Goal: Information Seeking & Learning: Learn about a topic

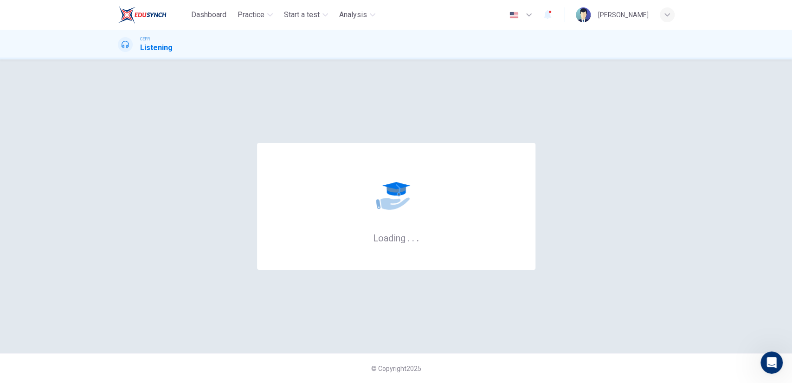
scroll to position [1, 0]
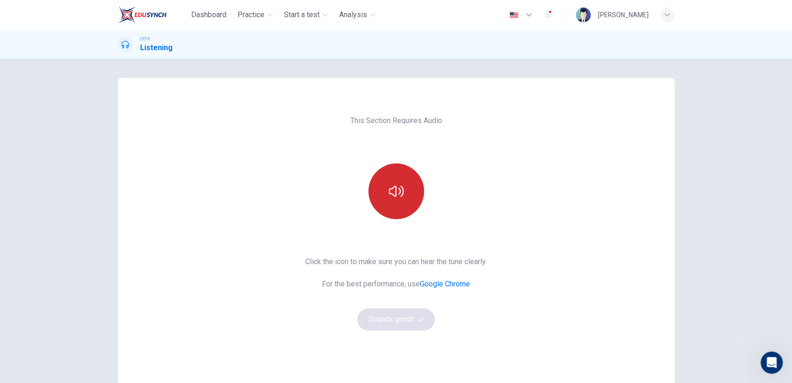
click at [391, 194] on icon "button" at bounding box center [396, 191] width 15 height 15
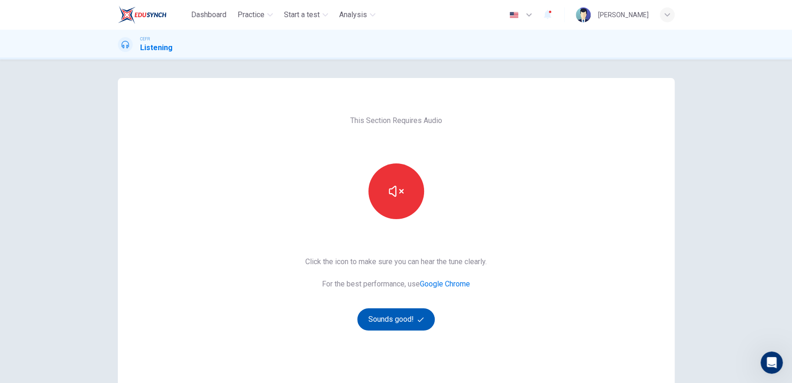
click at [379, 321] on button "Sounds good!" at bounding box center [396, 319] width 78 height 22
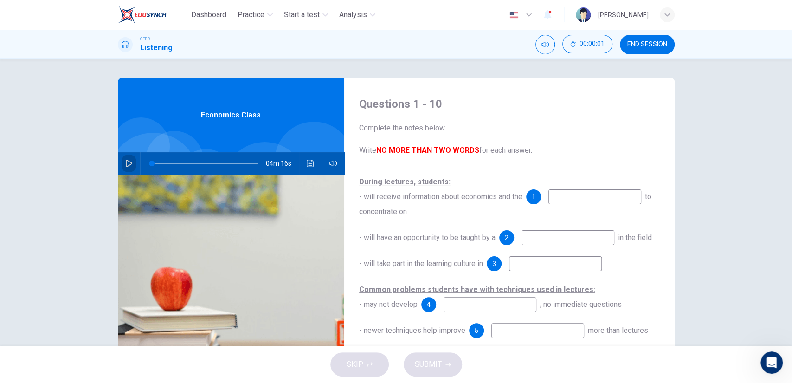
click at [123, 168] on button "button" at bounding box center [129, 163] width 15 height 22
type input "1"
click at [549, 196] on div "1" at bounding box center [583, 196] width 115 height 15
click at [551, 196] on input at bounding box center [595, 196] width 93 height 15
type input "19"
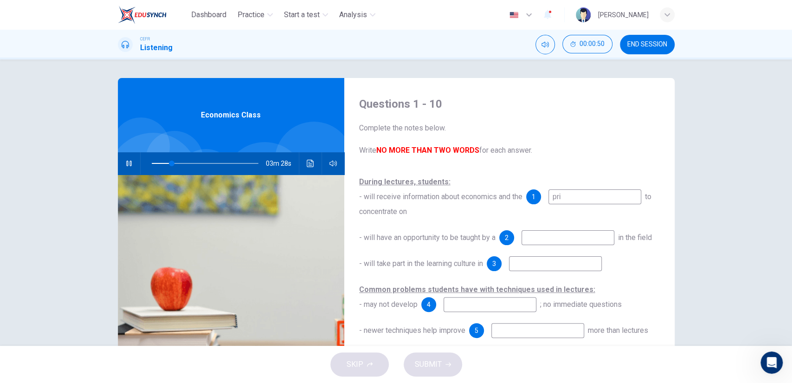
type input "prio"
type input "19"
type input "prioriti"
type input "19"
type input "priorities"
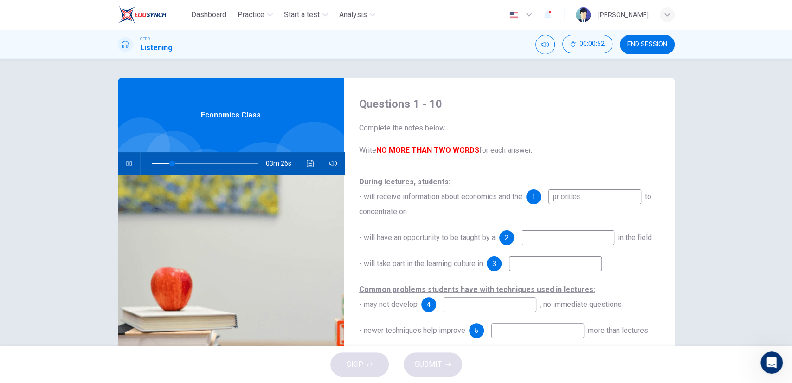
type input "20"
type input "priorities"
click at [551, 240] on input at bounding box center [568, 237] width 93 height 15
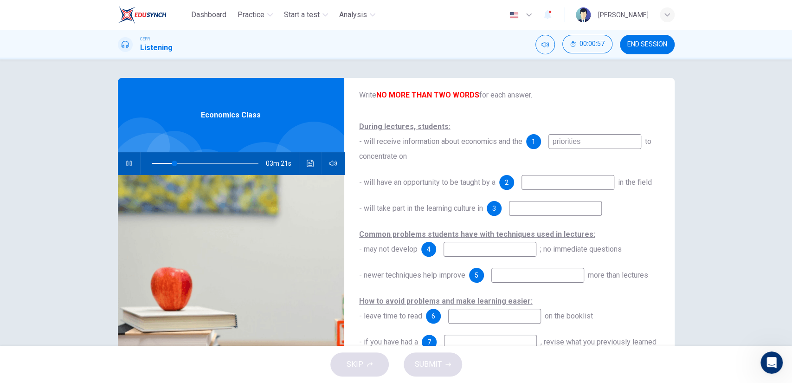
scroll to position [58, 0]
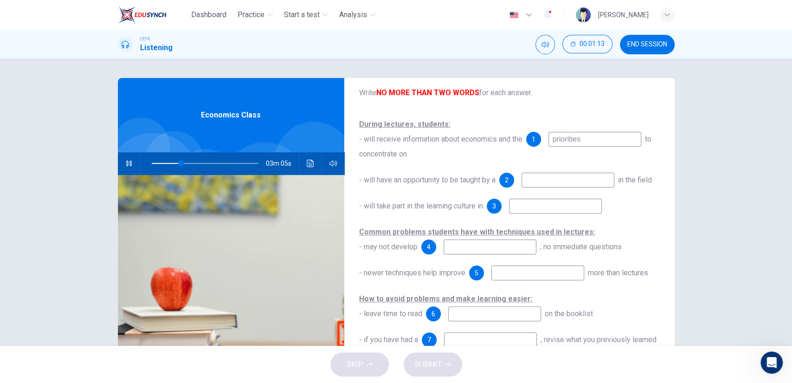
type input "28"
type input "resea"
type input "28"
type input "researcher"
type input "35"
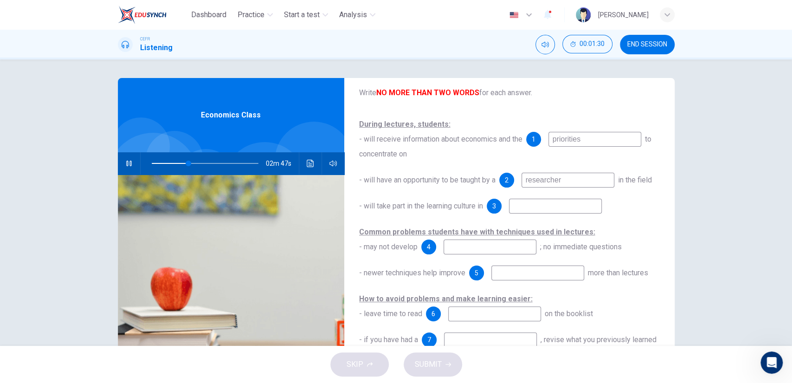
type input "researcher"
click at [533, 207] on div "During lectures, students: - will receive information about economics and the 1…" at bounding box center [509, 280] width 301 height 327
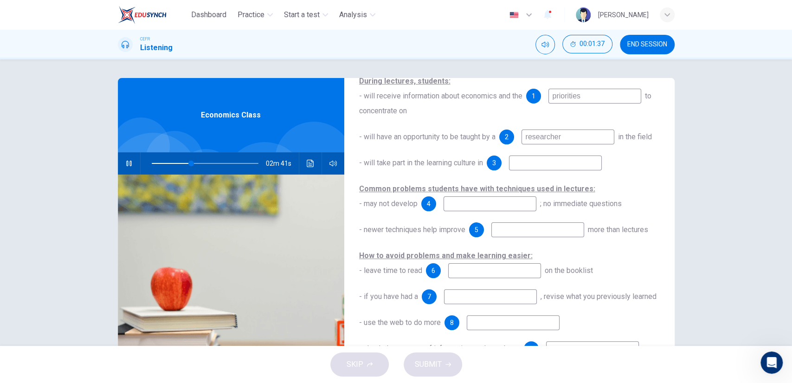
scroll to position [134, 0]
click at [546, 155] on input at bounding box center [555, 162] width 93 height 15
click at [507, 196] on input at bounding box center [490, 203] width 93 height 15
type input "44"
type input "und"
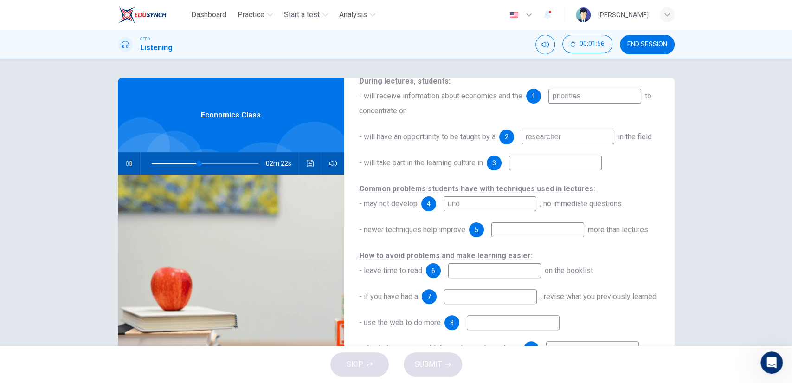
type input "45"
type input "understab"
type input "45"
type input "understand"
type input "46"
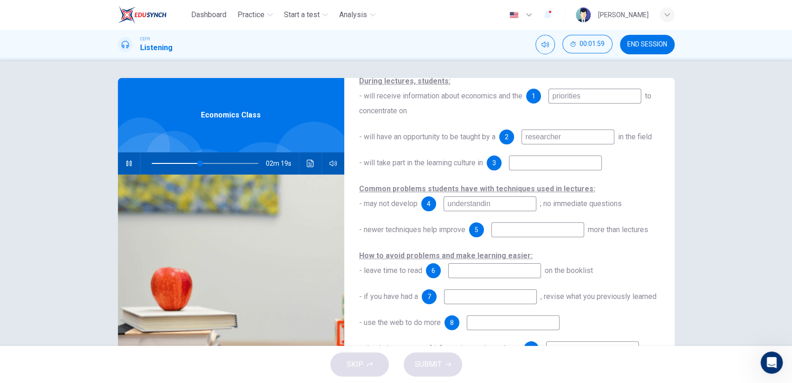
type input "understanding"
type input "47"
type input "understanding"
click at [525, 222] on input at bounding box center [538, 229] width 93 height 15
type input "50"
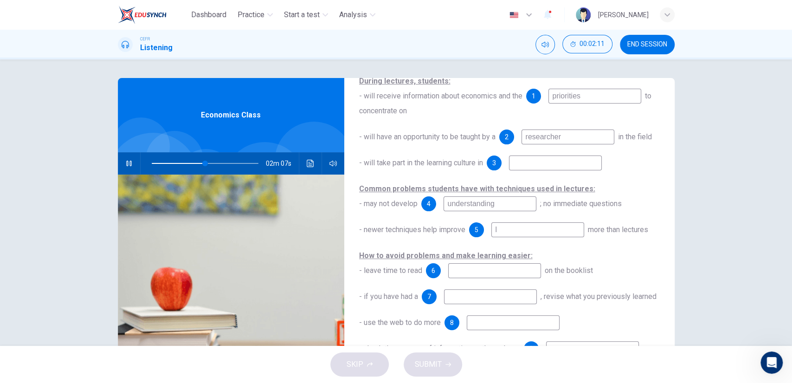
type input "le"
type input "51"
type input "learning"
type input "51"
type input "learning"
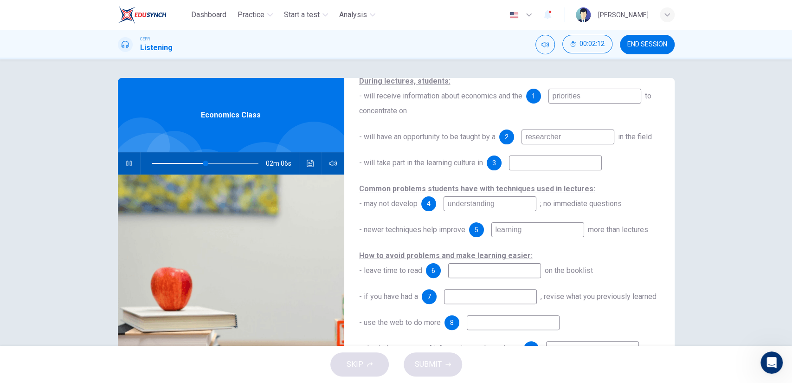
type input "51"
type input "learning o"
type input "51"
type input "learning outc"
type input "52"
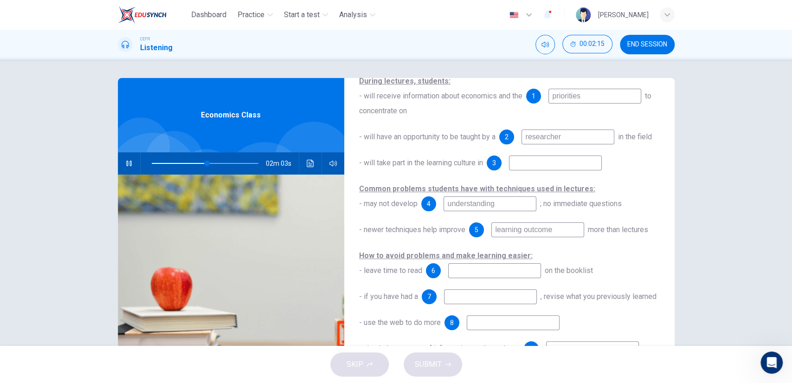
type input "learning outcomes"
type input "53"
type input "learning outcomes"
click at [498, 263] on input at bounding box center [494, 270] width 93 height 15
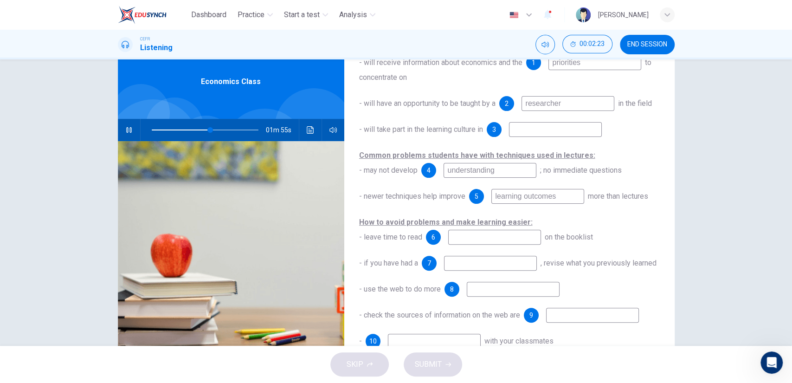
scroll to position [34, 0]
click at [503, 229] on input at bounding box center [494, 236] width 93 height 15
type input "65"
type input "all it"
type input "66"
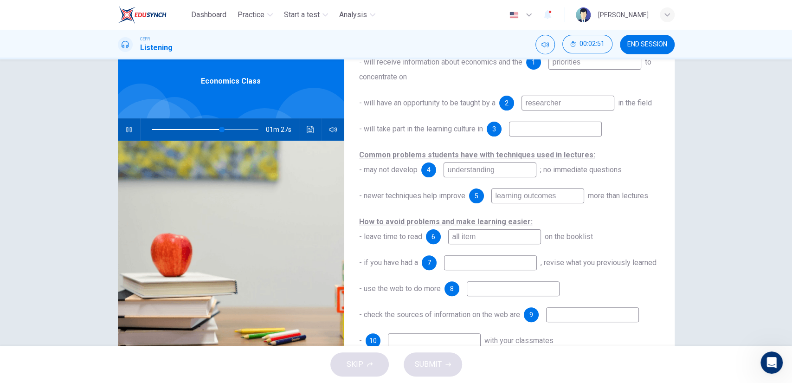
type input "all items"
type input "66"
type input "all items"
click at [477, 255] on input at bounding box center [490, 262] width 93 height 15
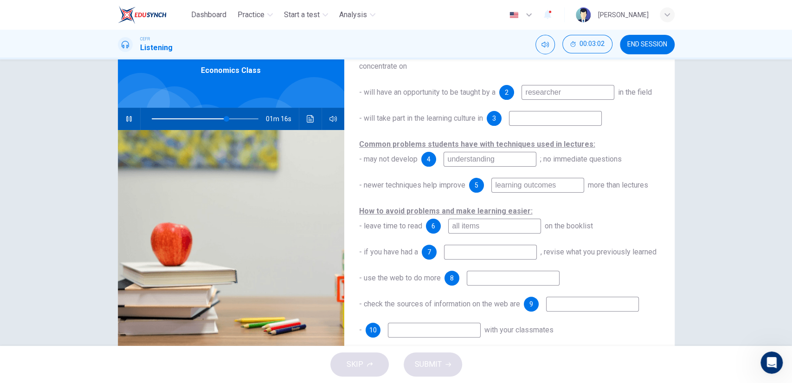
scroll to position [44, 0]
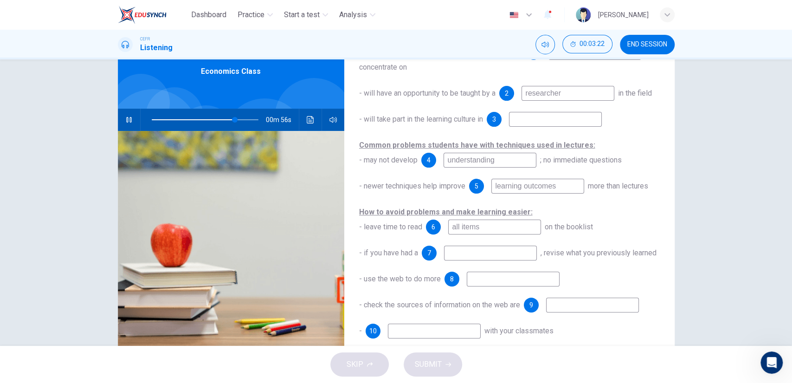
type input "78"
type input "gap yea"
type input "79"
type input "gap year"
type input "79"
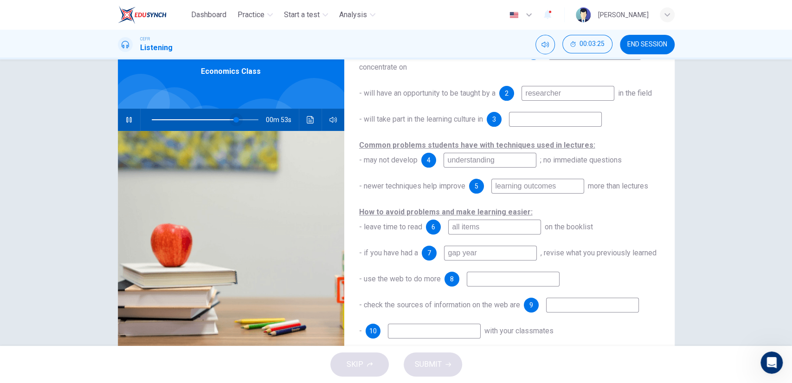
type input "gap year"
click at [228, 120] on span at bounding box center [231, 120] width 6 height 6
click at [479, 272] on div "- use the web to do more 8" at bounding box center [509, 279] width 301 height 15
click at [479, 278] on input at bounding box center [513, 279] width 93 height 15
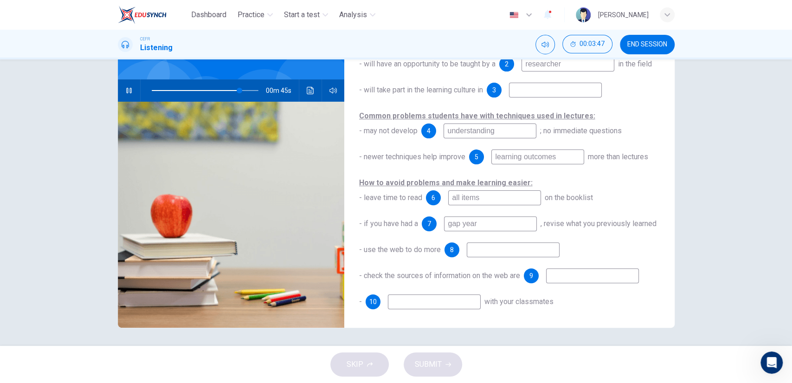
scroll to position [72, 0]
type input "87"
type input "backgr"
type input "88"
type input "background"
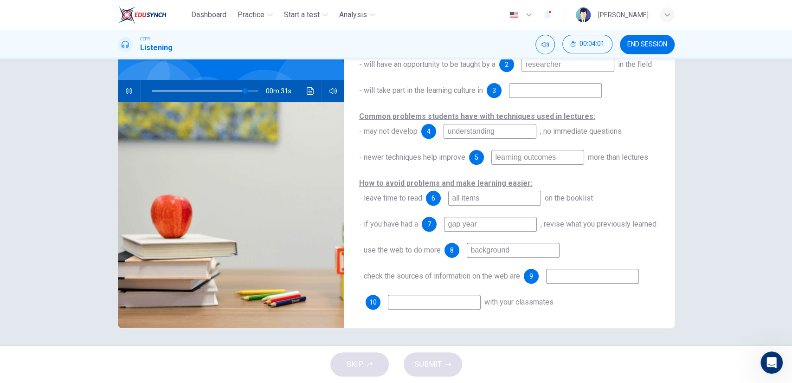
type input "88"
type input "background"
type input "88"
type input "background resear"
type input "89"
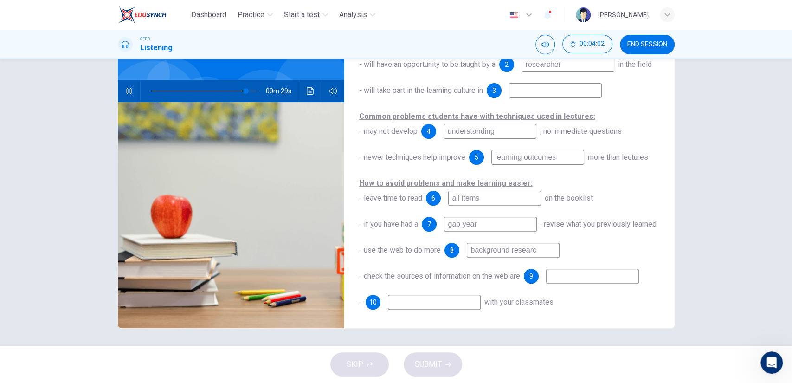
type input "background research"
type input "89"
type input "background research"
click at [563, 270] on input at bounding box center [592, 276] width 93 height 15
type input "90"
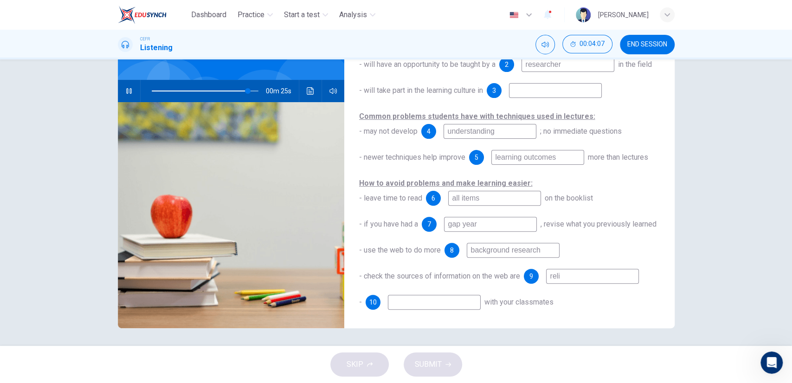
type input "relia"
type input "91"
type input "reliable"
type input "91"
type input "reliable"
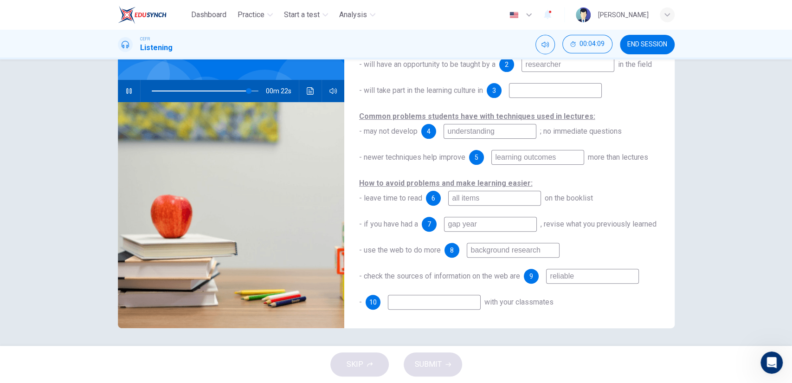
click at [474, 301] on input at bounding box center [434, 302] width 93 height 15
type input "92"
click at [474, 301] on input at bounding box center [434, 302] width 93 height 15
type input "Di"
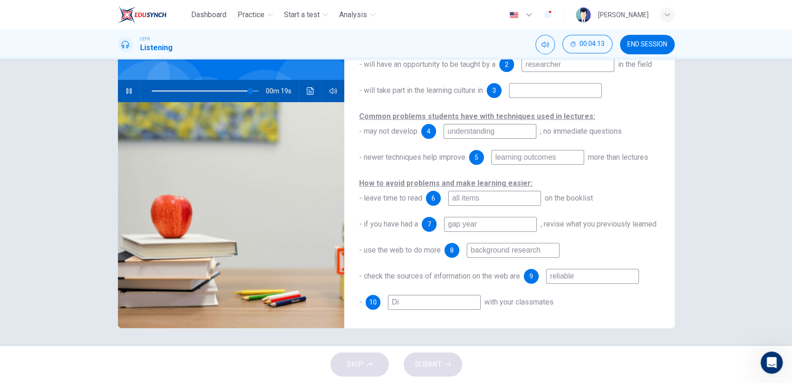
type input "92"
type input "Dis"
type input "93"
type input "Disc"
type input "93"
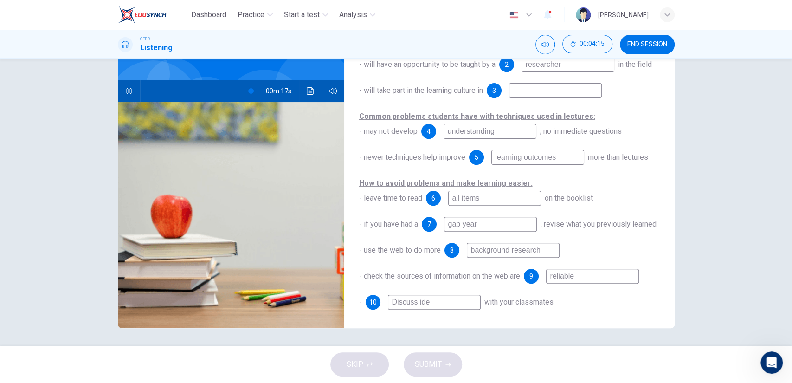
type input "Discuss idea"
type input "93"
type input "Discuss ideas"
type input "94"
type input "Discuss ideas"
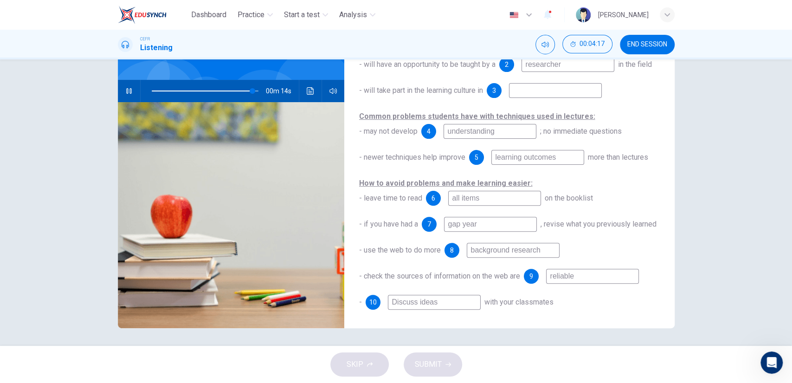
click at [178, 95] on span at bounding box center [205, 90] width 107 height 13
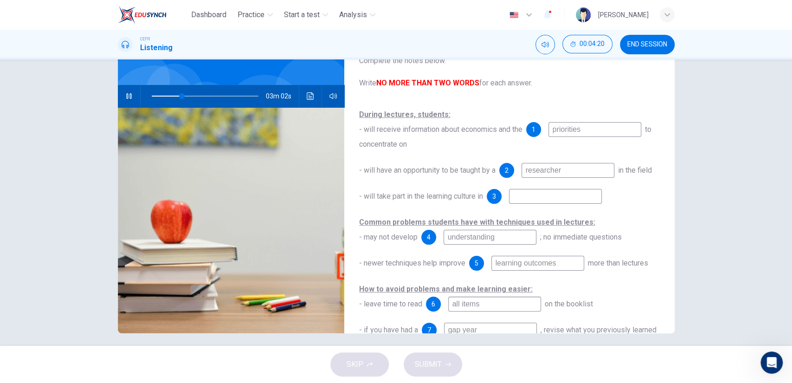
scroll to position [51, 0]
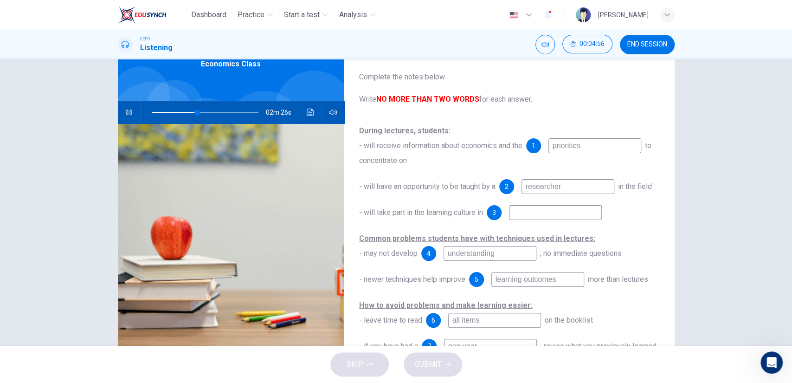
click at [178, 114] on span at bounding box center [205, 112] width 107 height 13
type input "30"
click at [538, 220] on input at bounding box center [555, 212] width 93 height 15
type input "a"
type input "30"
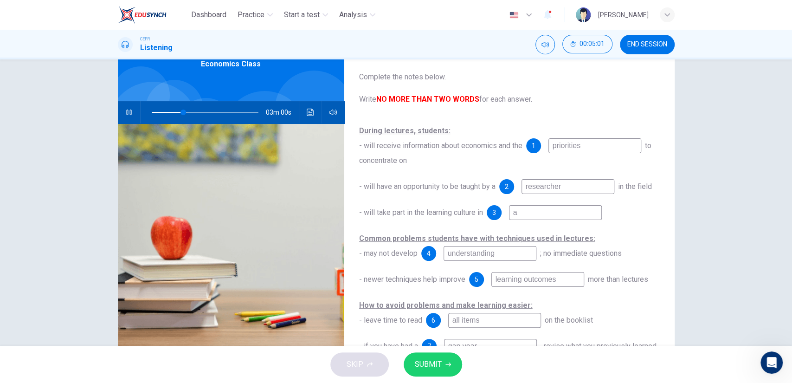
type input "ad"
type input "30"
type input "adj"
type input "30"
type input "adju"
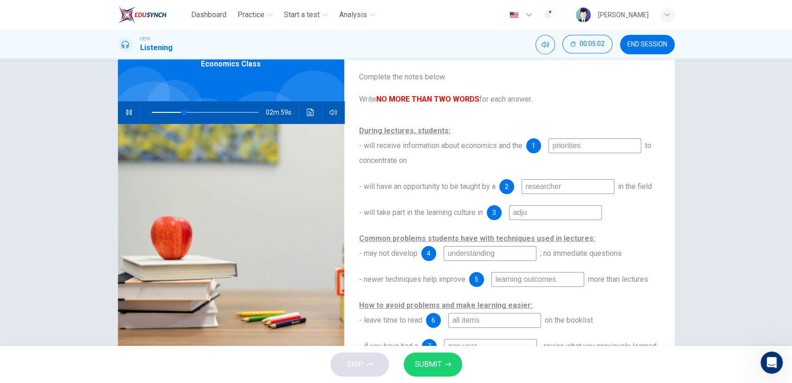
type input "30"
type input "adjus"
type input "31"
type input "adjust"
type input "31"
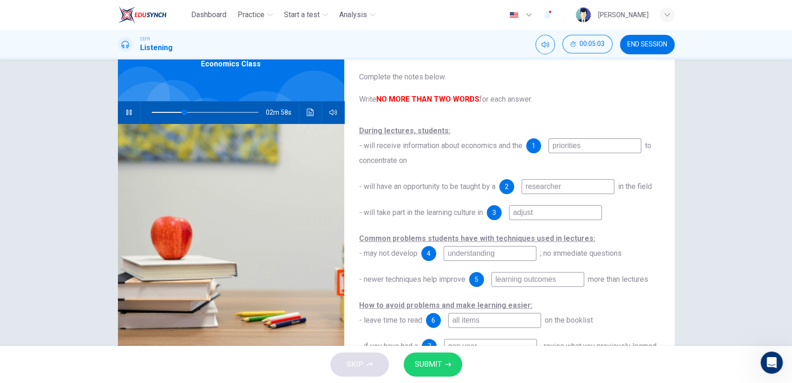
type input "adjusti"
type input "31"
type input "adjustin"
type input "31"
type input "adjusting"
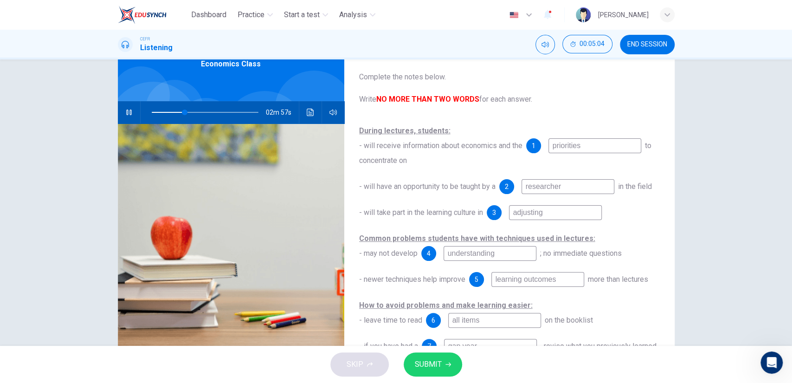
type input "31"
type input "adjusting"
click at [728, 290] on div "Questions 1 - 10 Complete the notes below. Write NO MORE THAN TWO WORDS for eac…" at bounding box center [396, 202] width 792 height 286
click at [430, 363] on span "SUBMIT" at bounding box center [428, 364] width 27 height 13
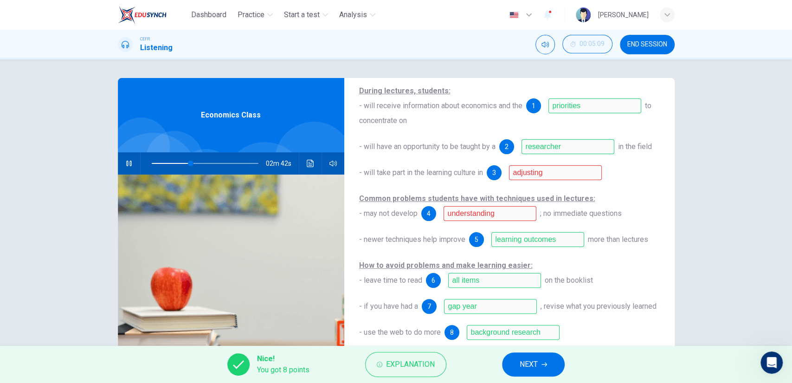
scroll to position [90, 0]
type input "40"
click at [512, 366] on button "NEXT" at bounding box center [533, 364] width 63 height 24
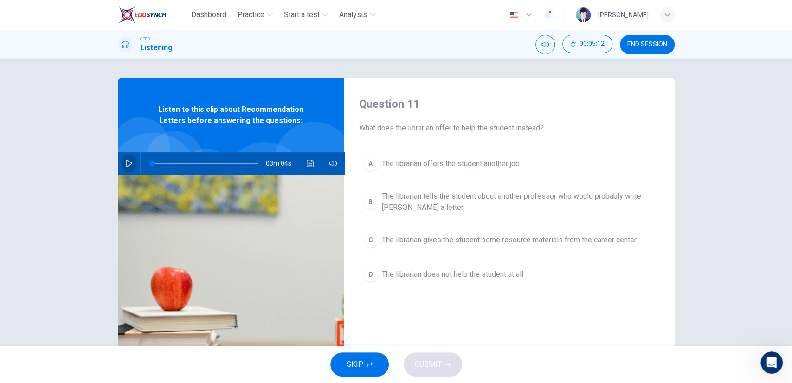
click at [122, 159] on button "button" at bounding box center [129, 163] width 15 height 22
type input "2"
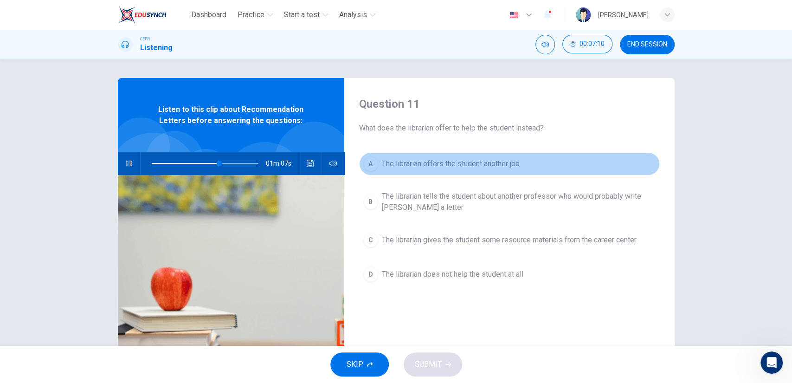
click at [504, 158] on span "The librarian offers the student another job" at bounding box center [451, 163] width 138 height 11
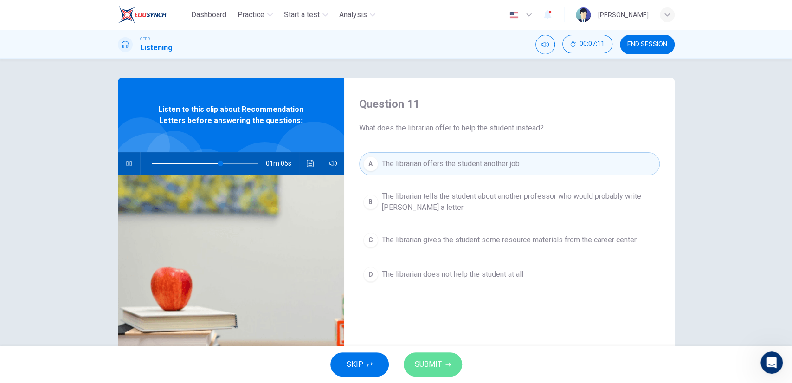
click at [422, 373] on button "SUBMIT" at bounding box center [433, 364] width 58 height 24
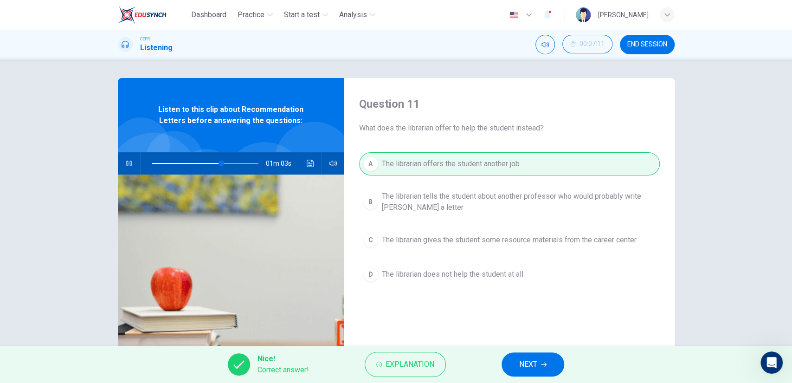
click at [528, 368] on span "NEXT" at bounding box center [528, 364] width 18 height 13
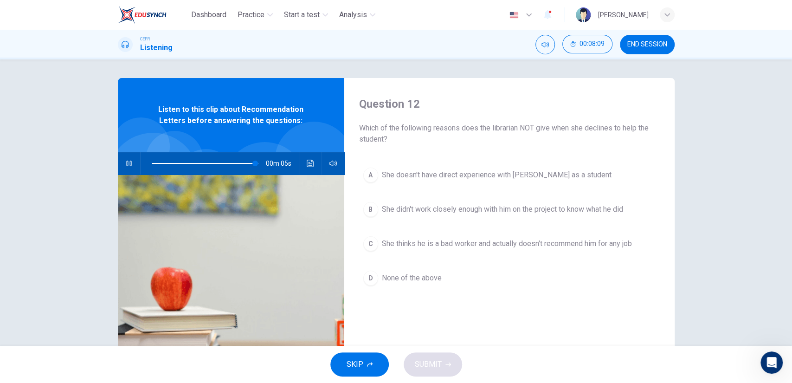
click at [436, 252] on button "C She thinks he is a bad worker and actually doesn't recommend him for any job" at bounding box center [509, 243] width 301 height 23
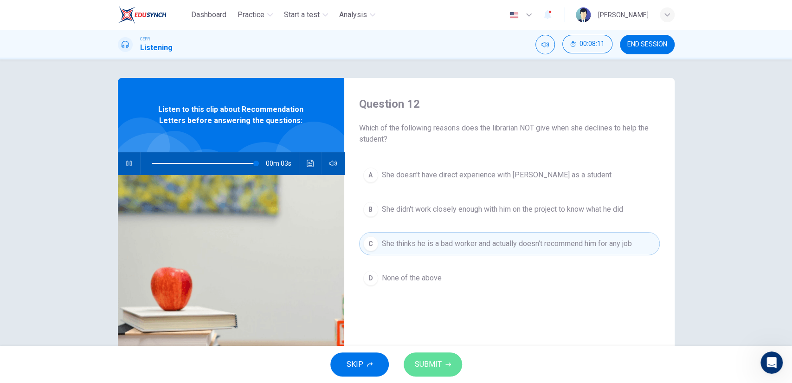
click at [431, 359] on span "SUBMIT" at bounding box center [428, 364] width 27 height 13
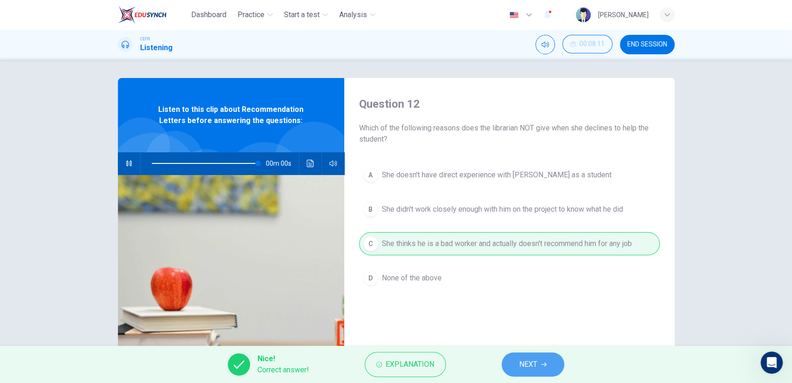
type input "0"
click at [532, 364] on span "NEXT" at bounding box center [528, 364] width 18 height 13
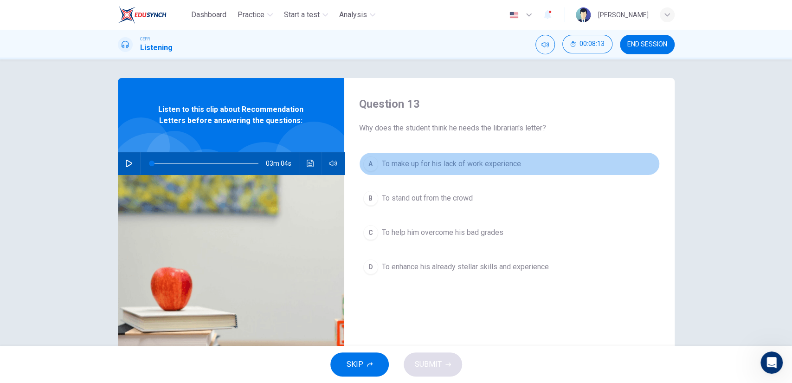
click at [455, 171] on button "A To make up for his lack of work experience" at bounding box center [509, 163] width 301 height 23
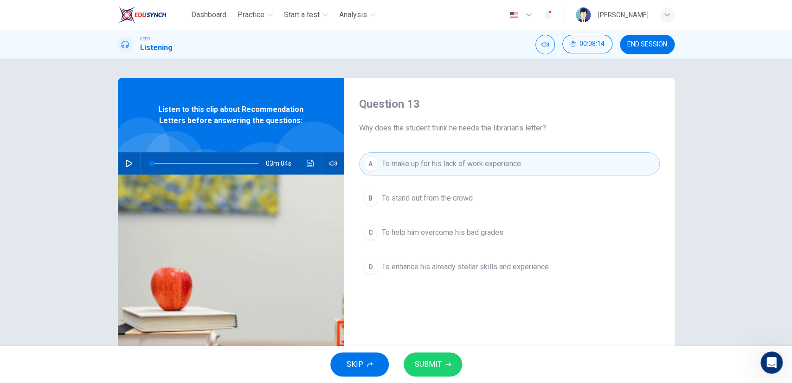
click at [432, 351] on div "SKIP SUBMIT" at bounding box center [396, 364] width 792 height 37
click at [431, 358] on span "SUBMIT" at bounding box center [428, 364] width 27 height 13
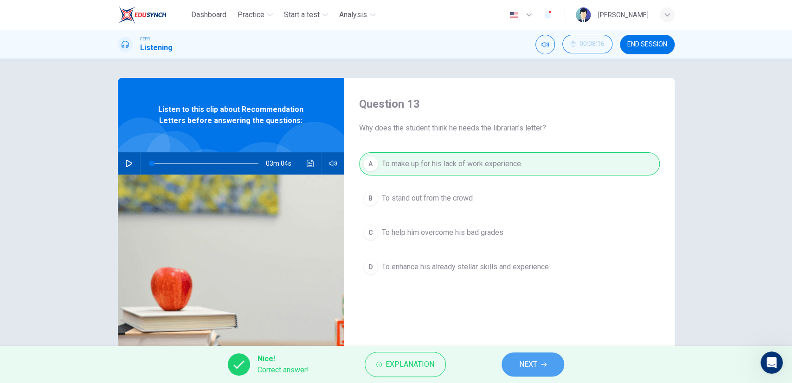
click at [518, 370] on button "NEXT" at bounding box center [533, 364] width 63 height 24
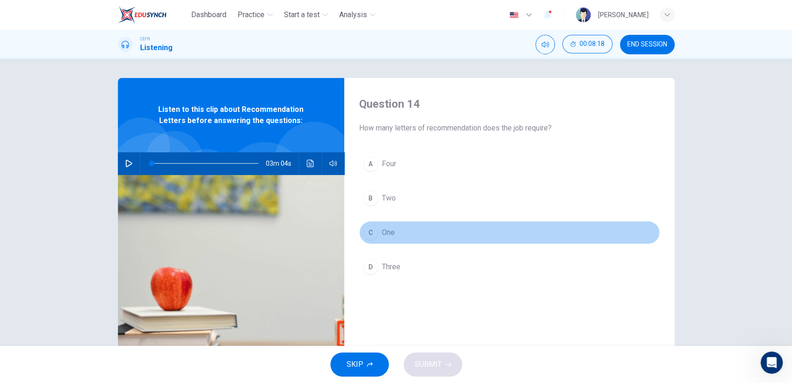
click at [383, 240] on button "C One" at bounding box center [509, 232] width 301 height 23
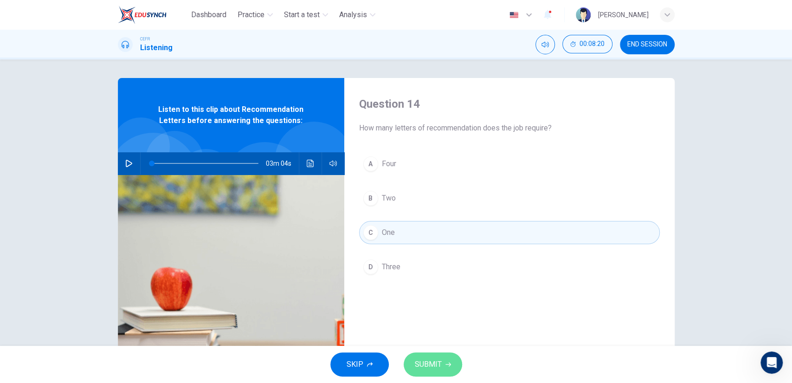
click at [425, 363] on span "SUBMIT" at bounding box center [428, 364] width 27 height 13
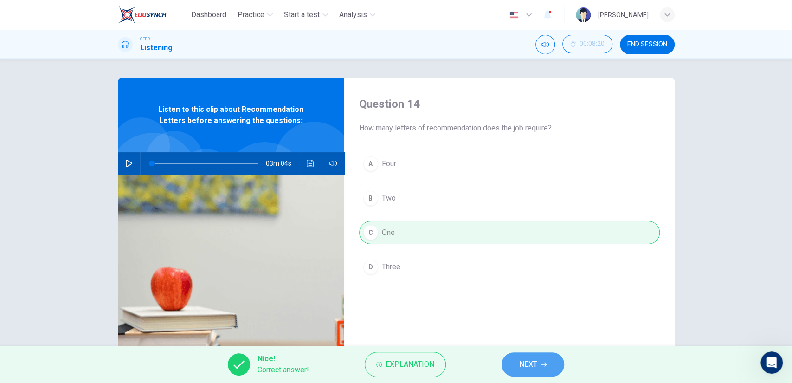
click at [517, 370] on button "NEXT" at bounding box center [533, 364] width 63 height 24
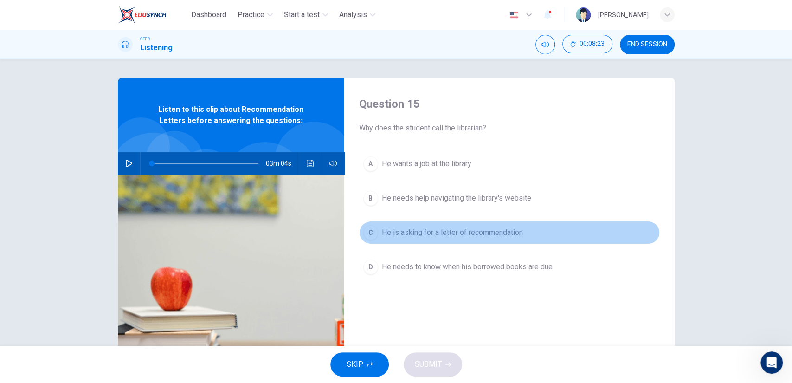
click at [435, 236] on span "He is asking for a letter of recommendation" at bounding box center [452, 232] width 141 height 11
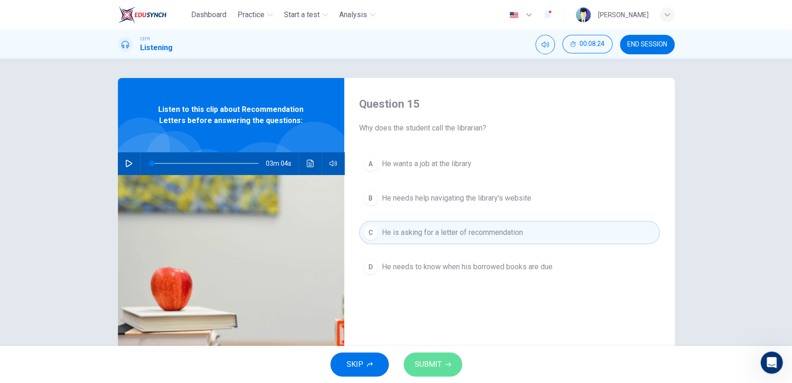
click at [425, 359] on span "SUBMIT" at bounding box center [428, 364] width 27 height 13
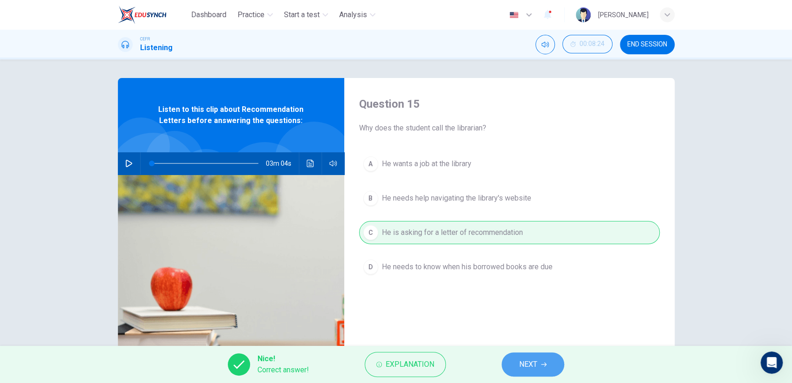
click at [507, 363] on button "NEXT" at bounding box center [533, 364] width 63 height 24
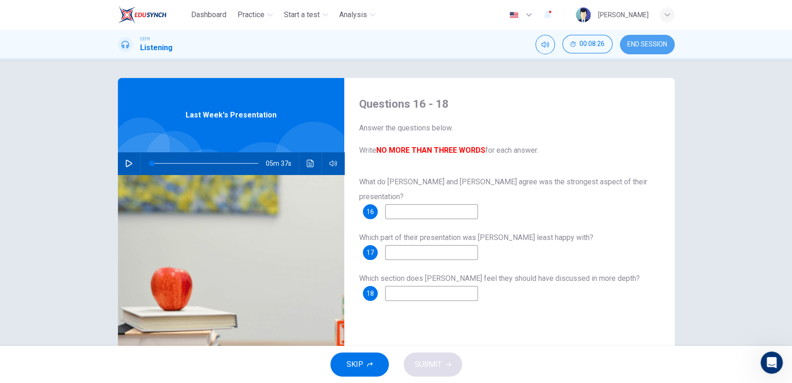
click at [645, 47] on span "END SESSION" at bounding box center [648, 44] width 40 height 7
